Goal: Transaction & Acquisition: Purchase product/service

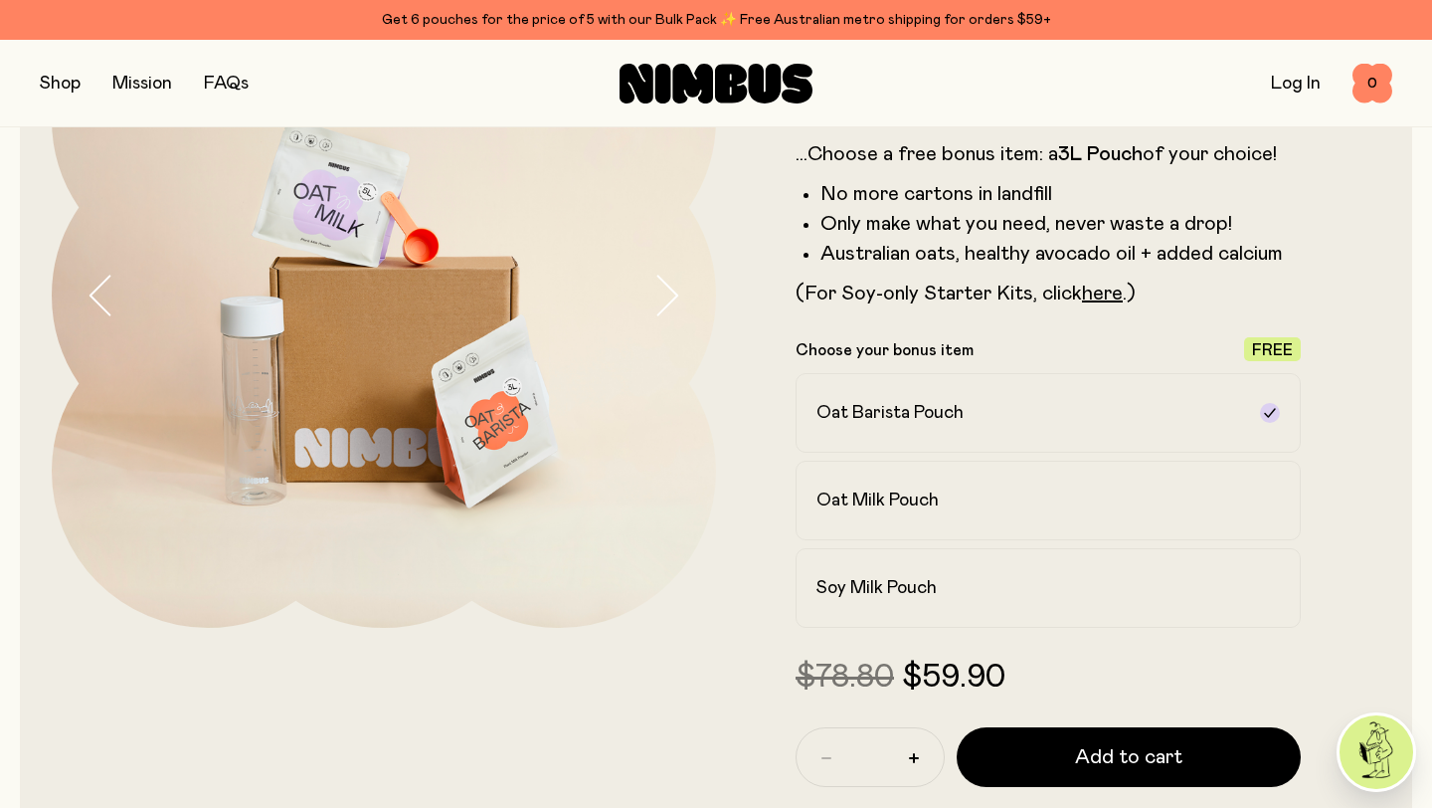
scroll to position [228, 0]
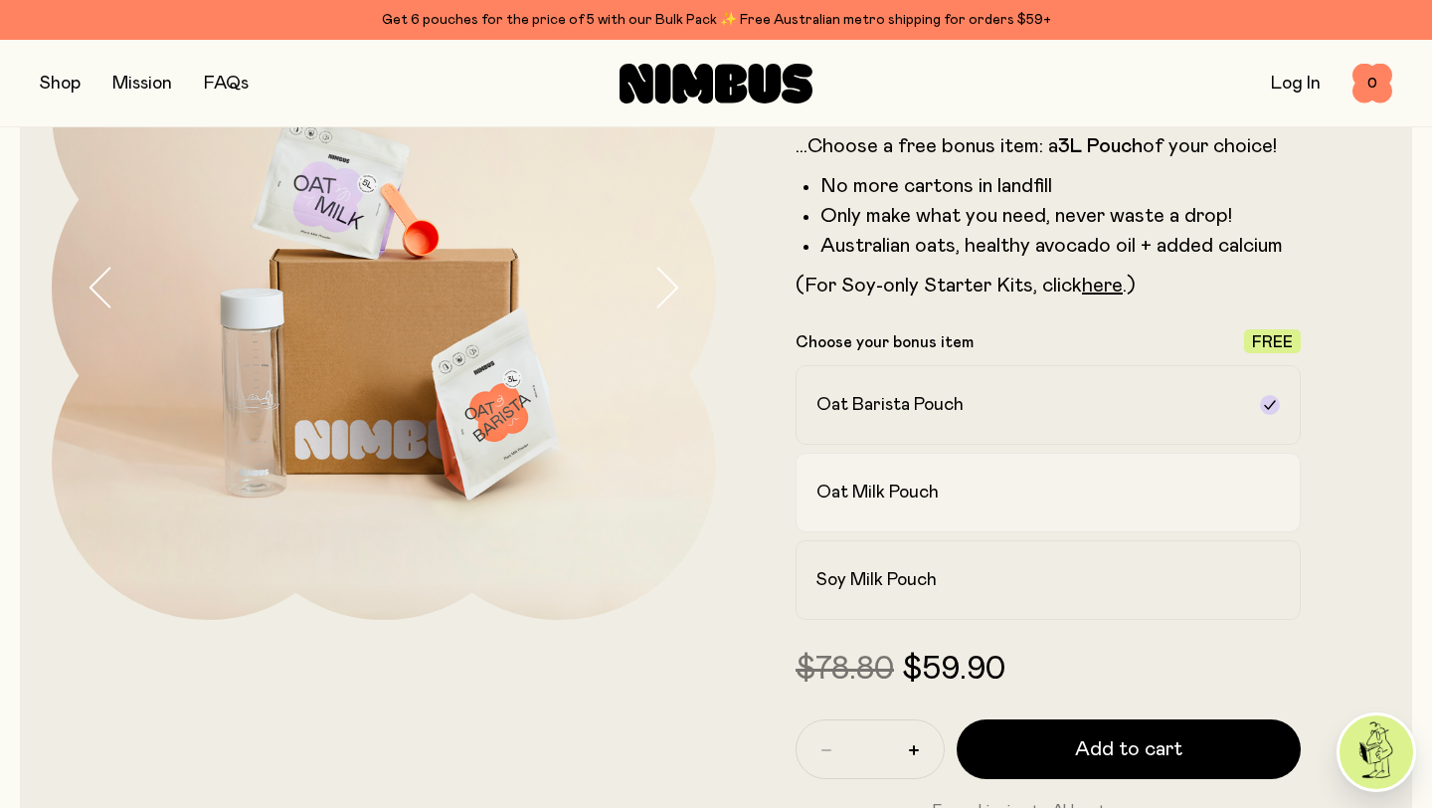
click at [849, 488] on h2 "Oat Milk Pouch" at bounding box center [878, 492] width 122 height 24
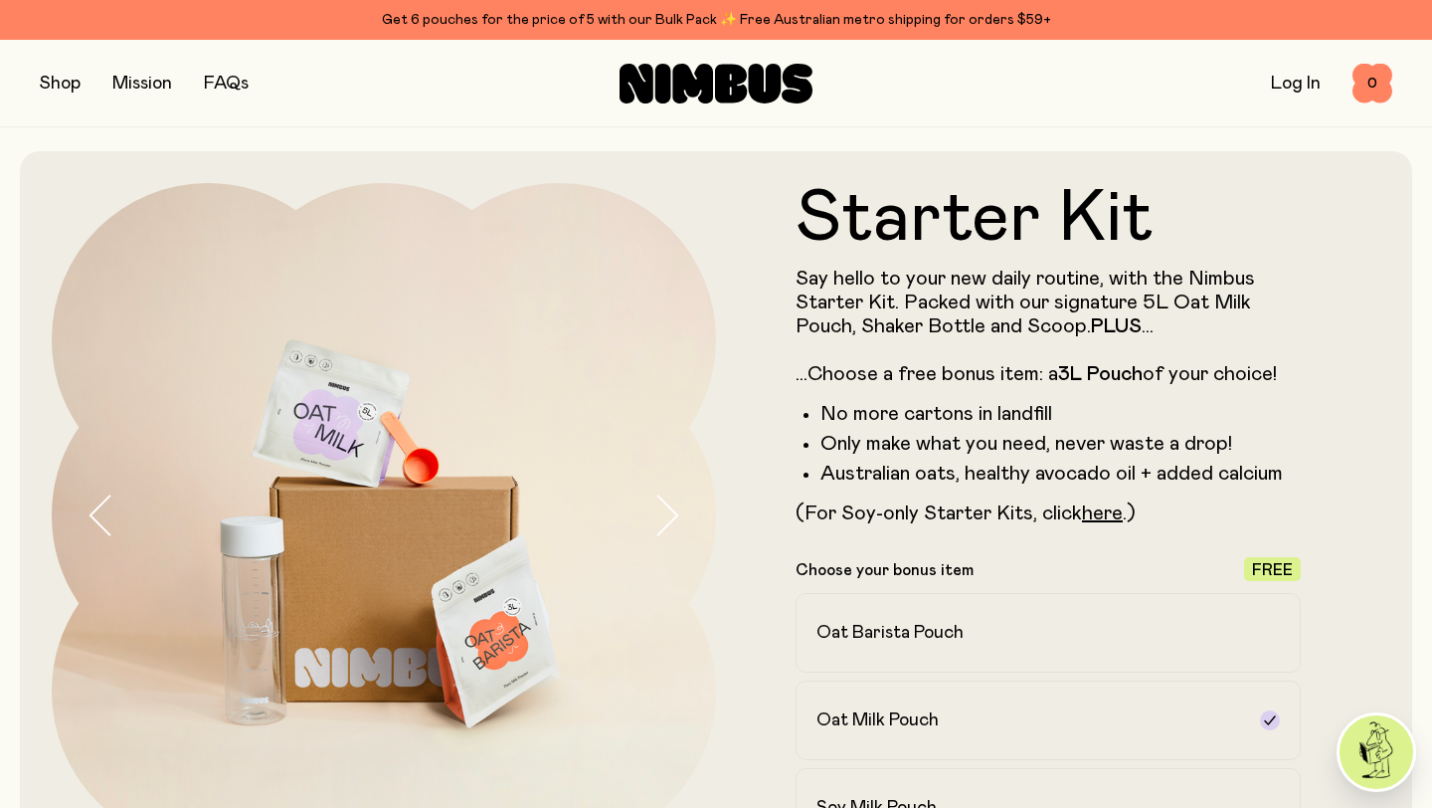
click at [57, 82] on button "button" at bounding box center [60, 84] width 41 height 28
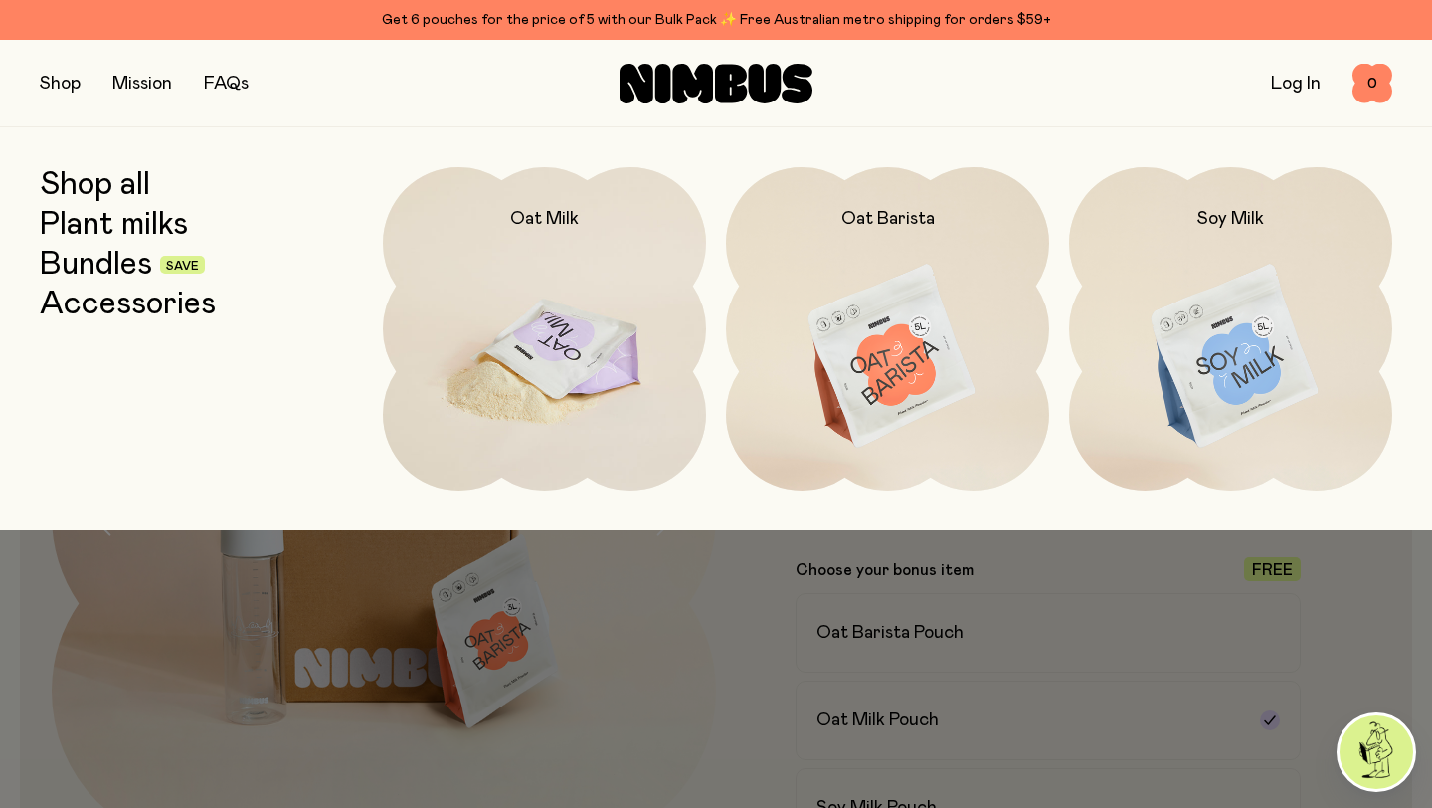
click at [557, 341] on img at bounding box center [544, 357] width 323 height 380
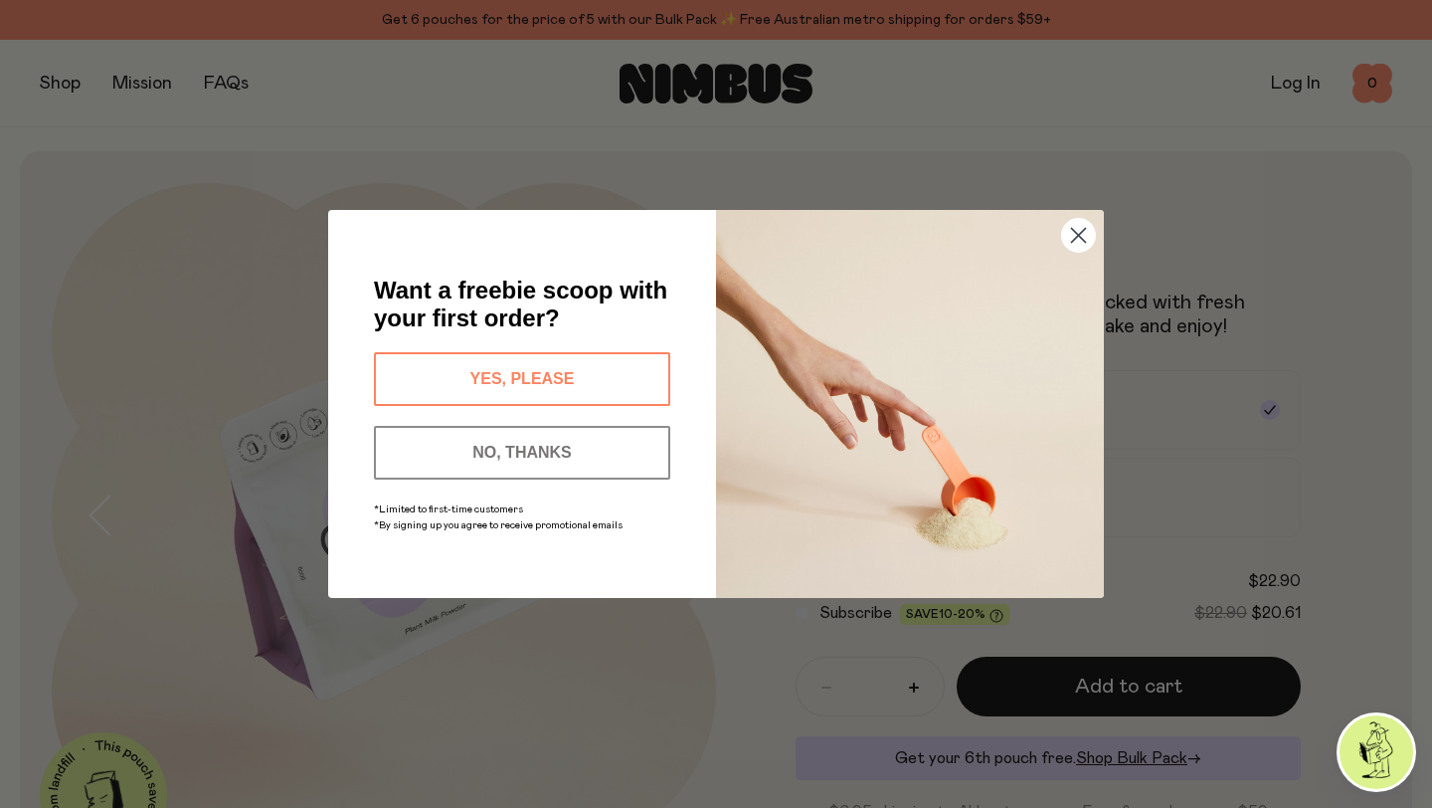
click at [566, 370] on button "YES, PLEASE" at bounding box center [522, 379] width 296 height 54
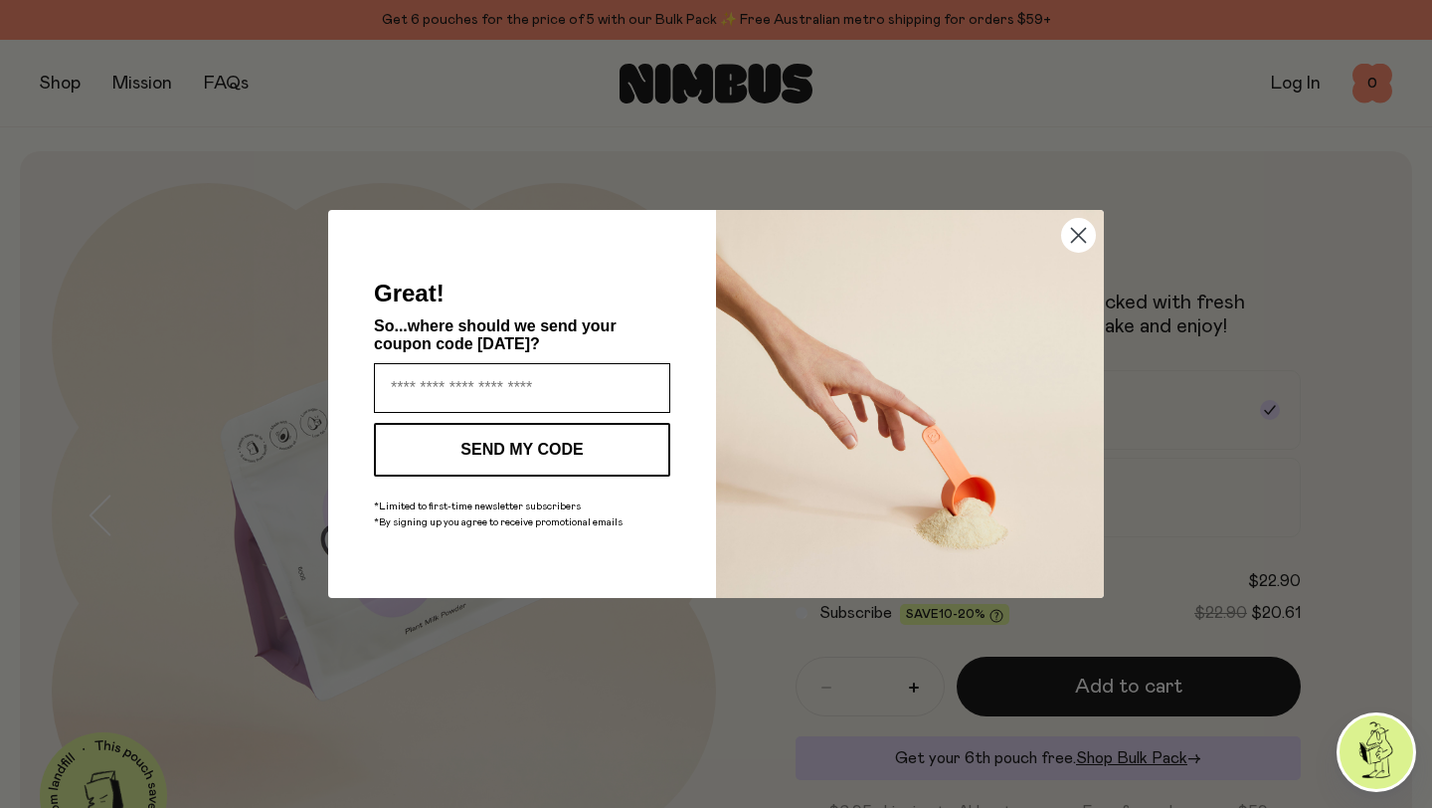
click at [567, 391] on input "Enter your email address" at bounding box center [522, 388] width 296 height 50
click at [1081, 231] on icon "Close dialog" at bounding box center [1079, 236] width 14 height 14
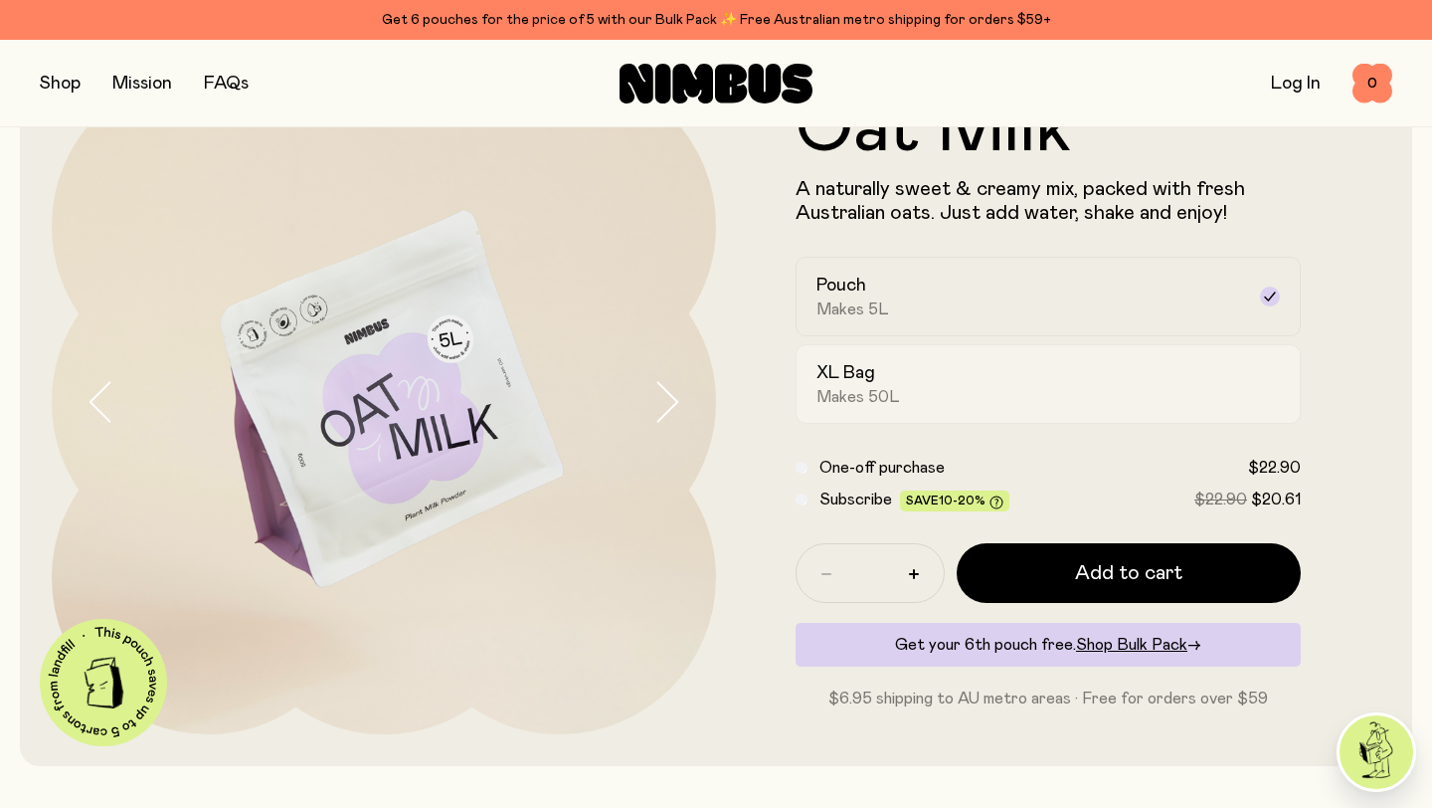
scroll to position [111, 0]
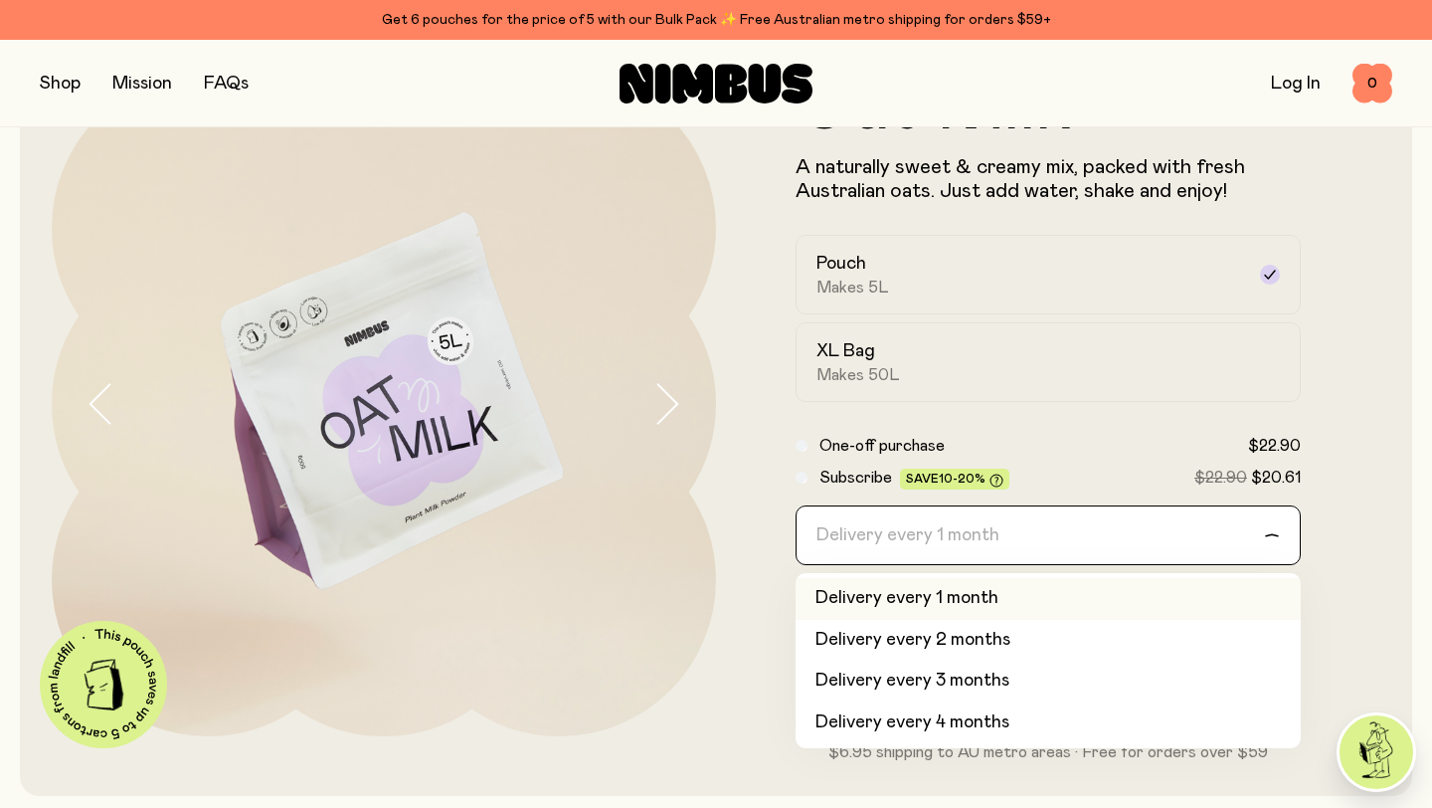
click at [1274, 537] on icon "Search for option" at bounding box center [1272, 535] width 16 height 8
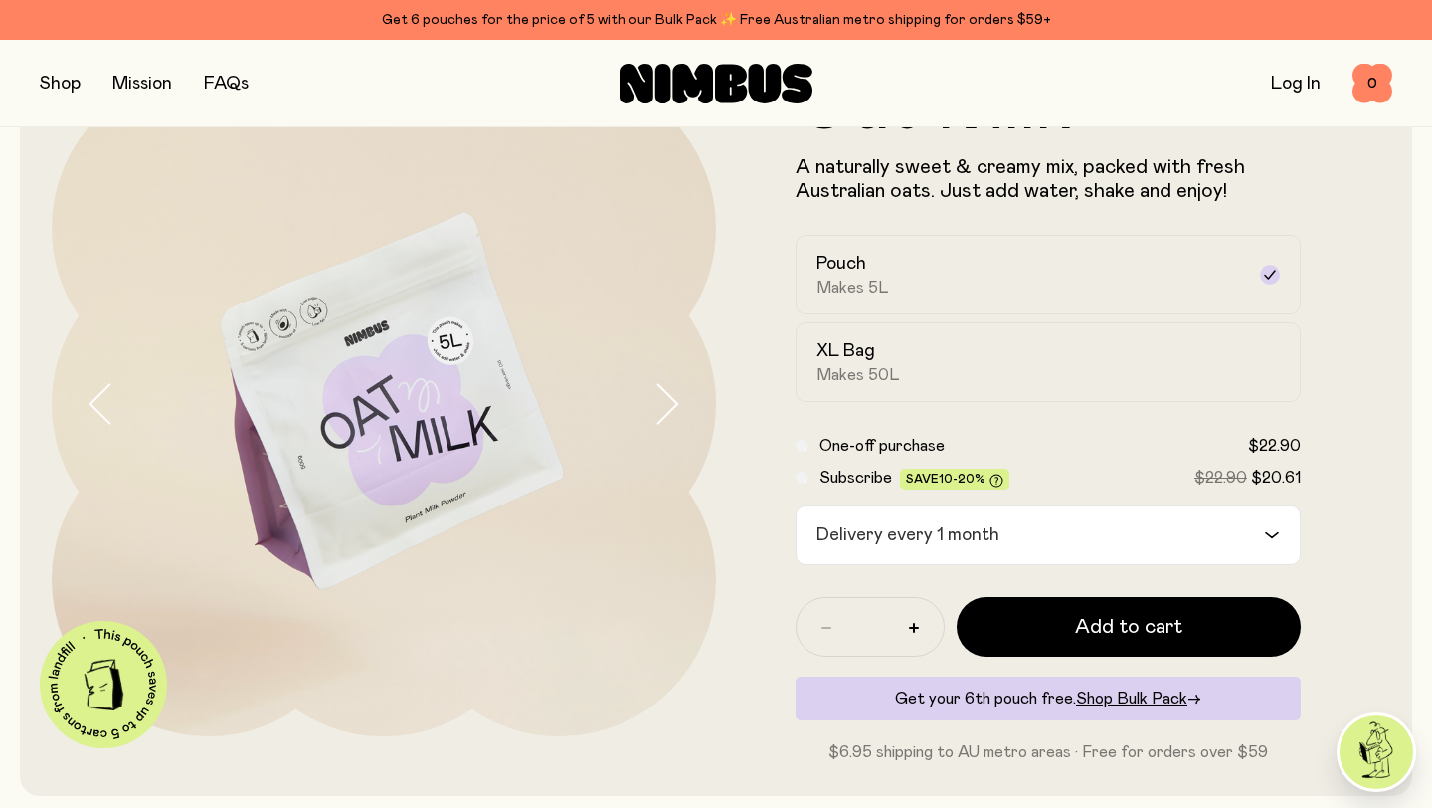
click at [1274, 538] on icon "Search for option" at bounding box center [1272, 535] width 16 height 8
click at [908, 624] on button "button" at bounding box center [914, 628] width 32 height 32
type input "*"
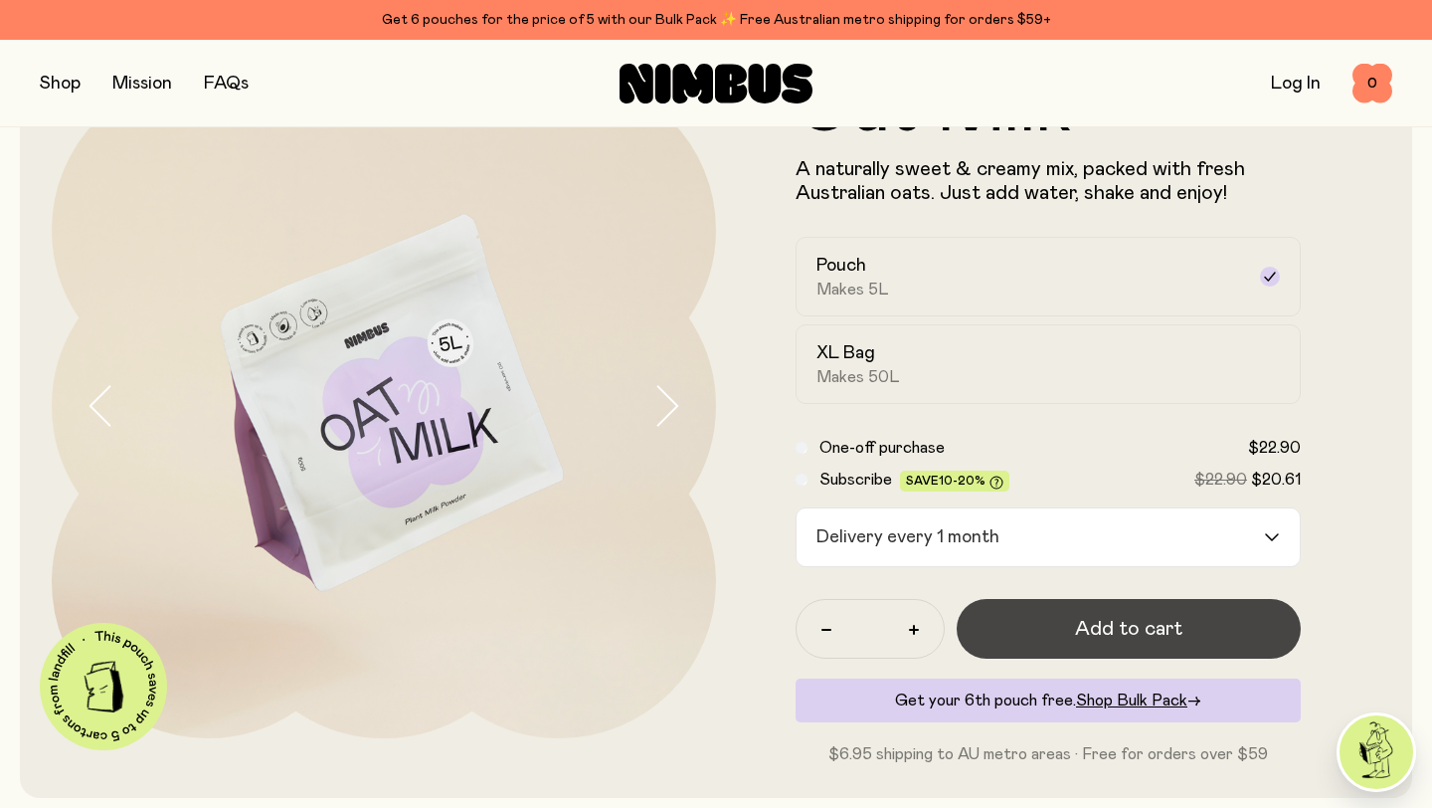
click at [1081, 621] on span "Add to cart" at bounding box center [1128, 629] width 107 height 28
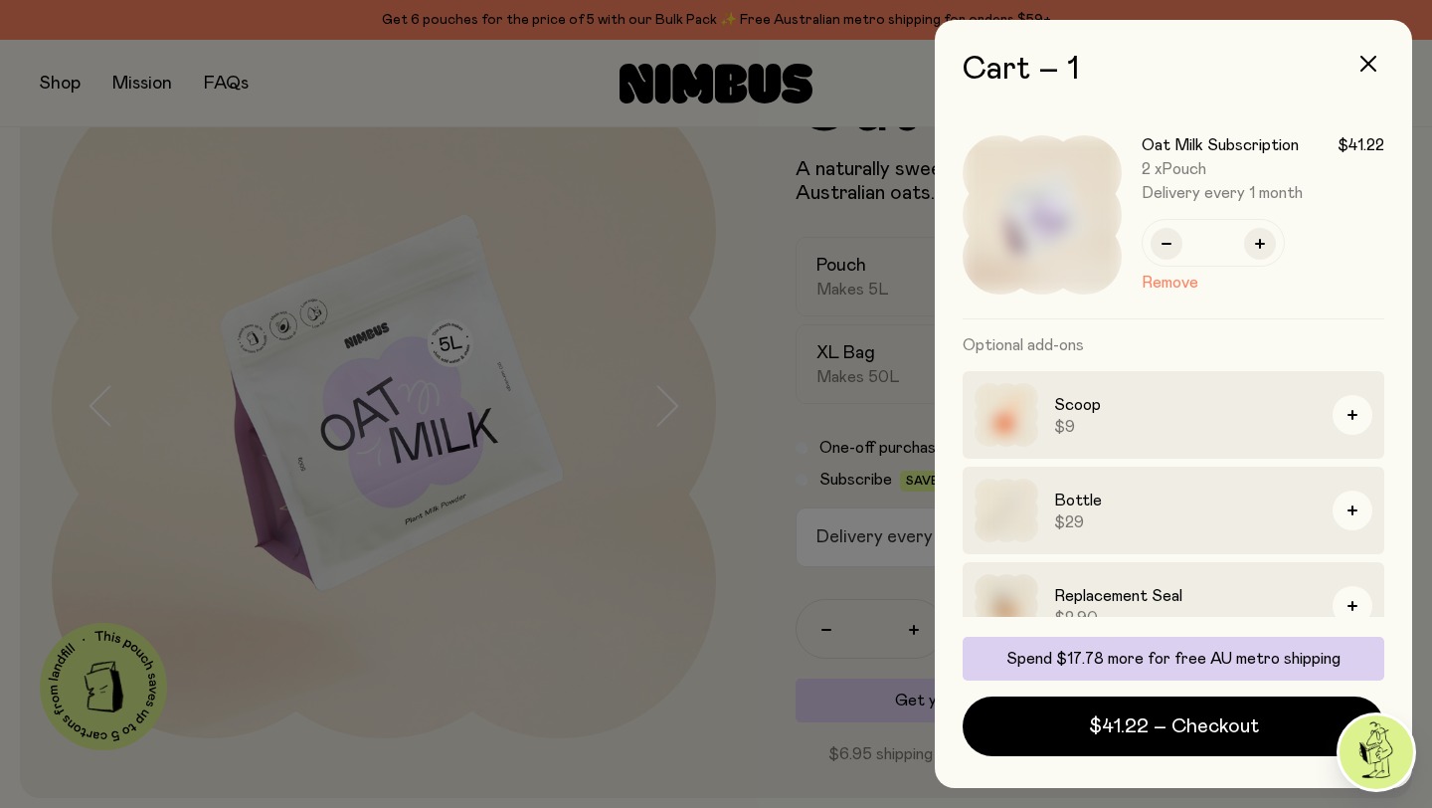
scroll to position [0, 0]
click at [1369, 59] on icon "button" at bounding box center [1369, 64] width 16 height 16
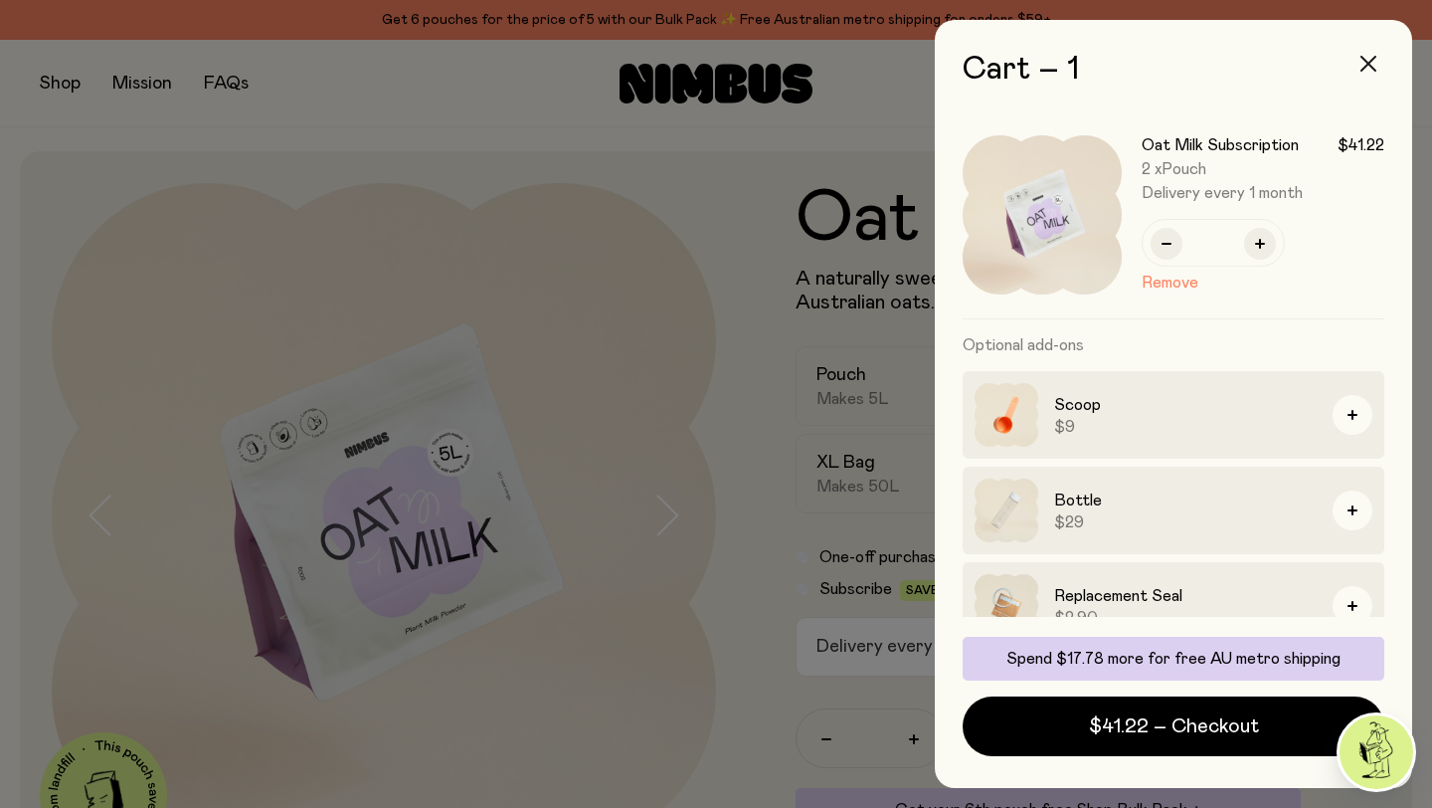
scroll to position [109, 0]
